Goal: Task Accomplishment & Management: Use online tool/utility

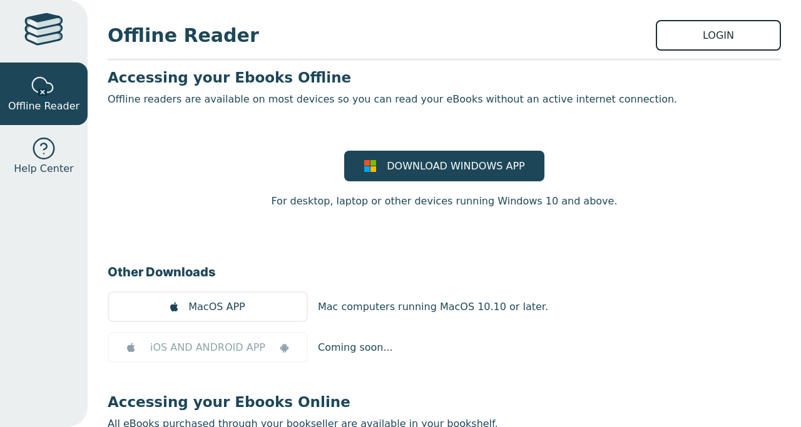
click at [685, 43] on link "LOGIN" at bounding box center [718, 35] width 125 height 31
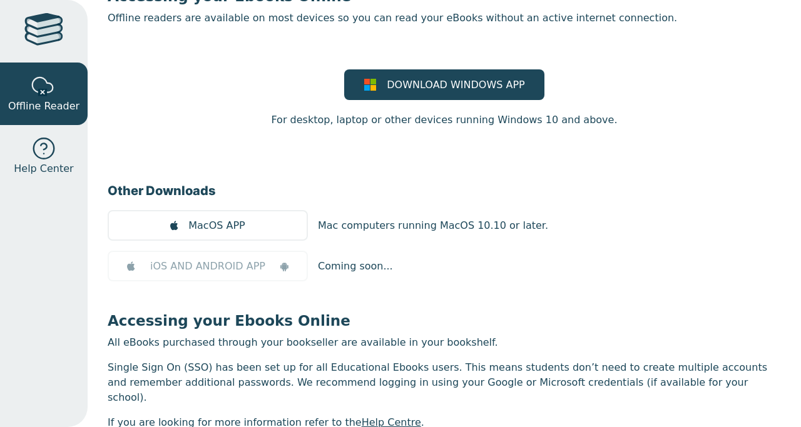
scroll to position [121, 0]
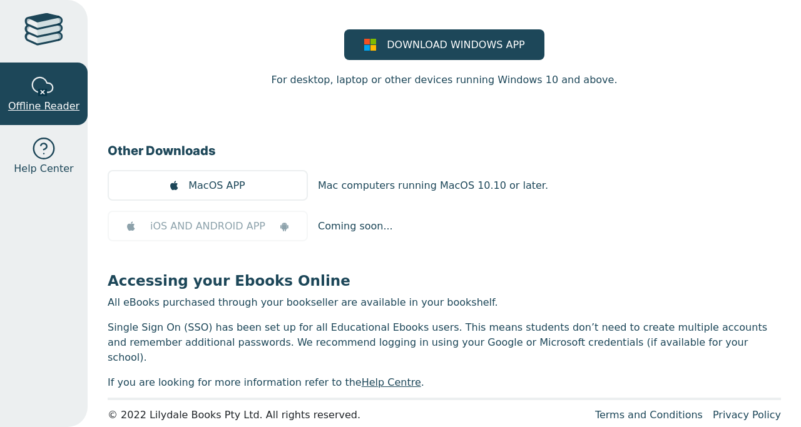
click at [56, 92] on link "Offline Reader" at bounding box center [44, 94] width 88 height 63
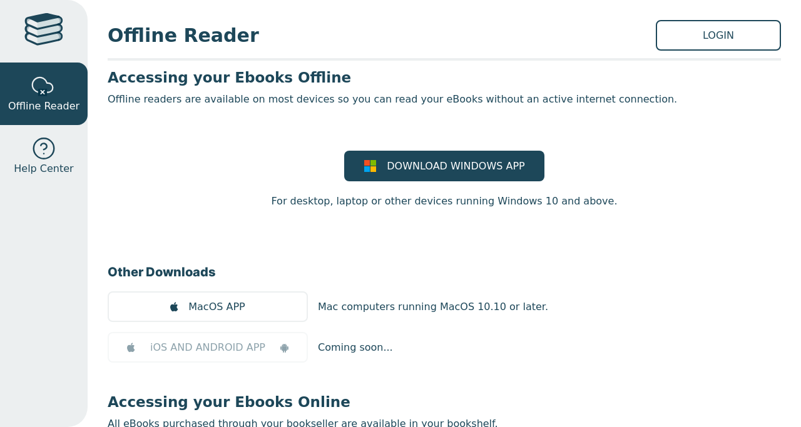
scroll to position [121, 0]
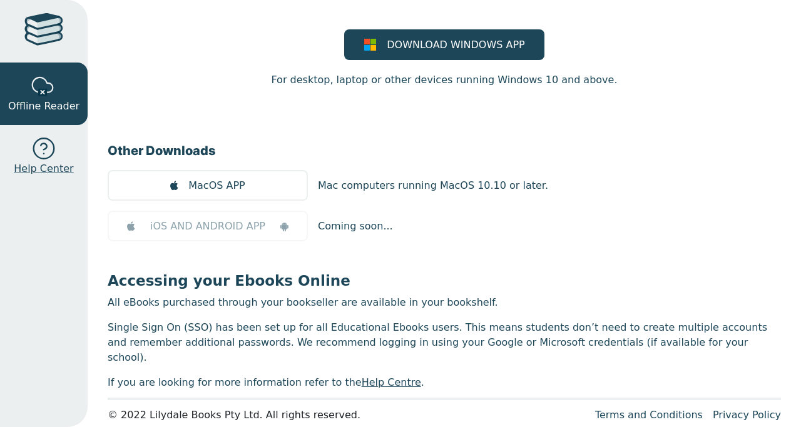
click at [44, 167] on span "Help Center" at bounding box center [43, 168] width 59 height 15
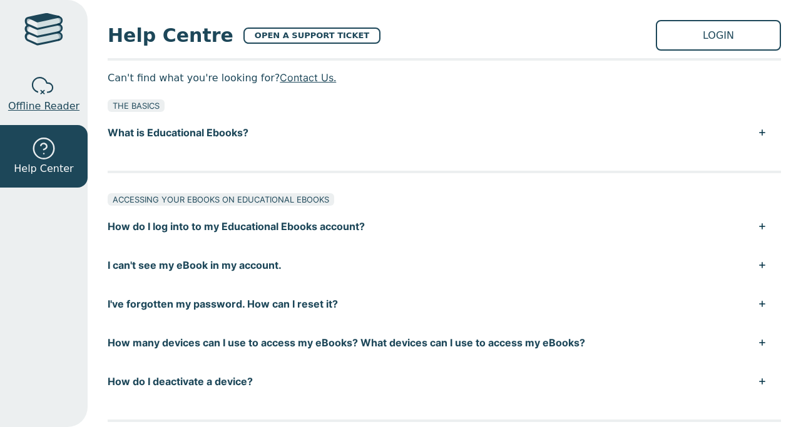
click at [47, 107] on span "Offline Reader" at bounding box center [43, 106] width 71 height 15
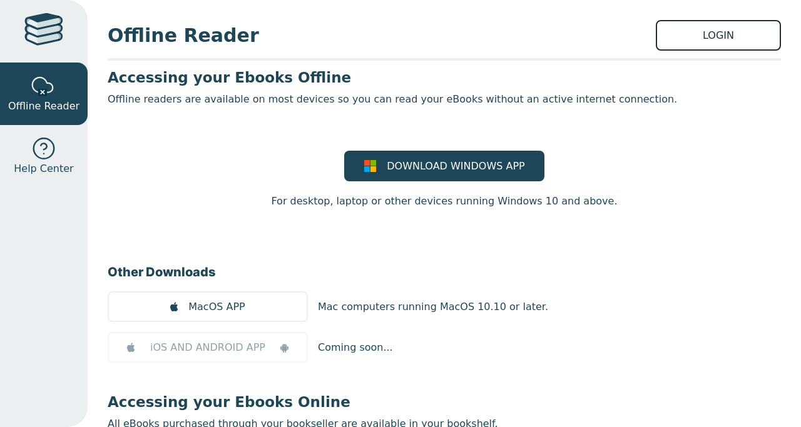
click at [678, 29] on link "LOGIN" at bounding box center [718, 35] width 125 height 31
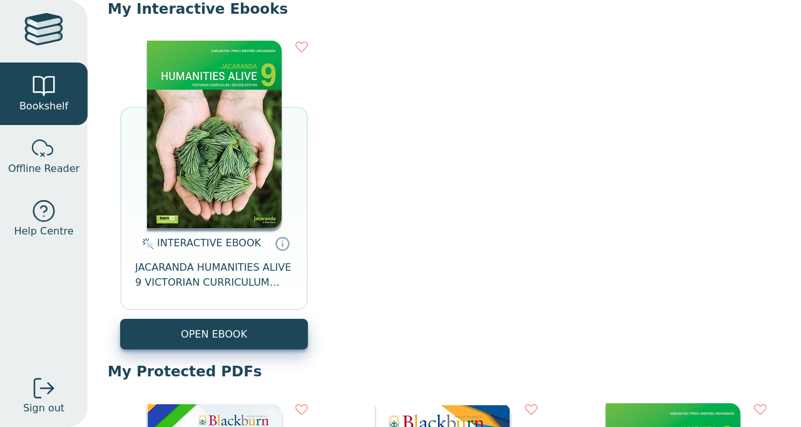
scroll to position [132, 0]
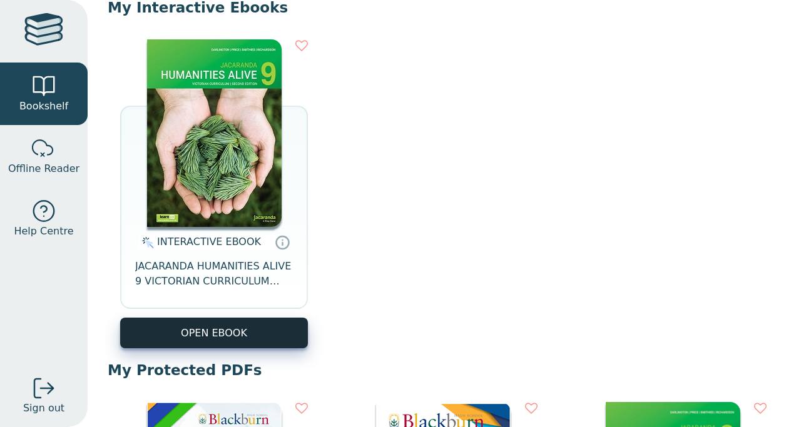
click at [265, 337] on button "OPEN EBOOK" at bounding box center [214, 333] width 188 height 31
